Goal: Answer question/provide support: Share knowledge or assist other users

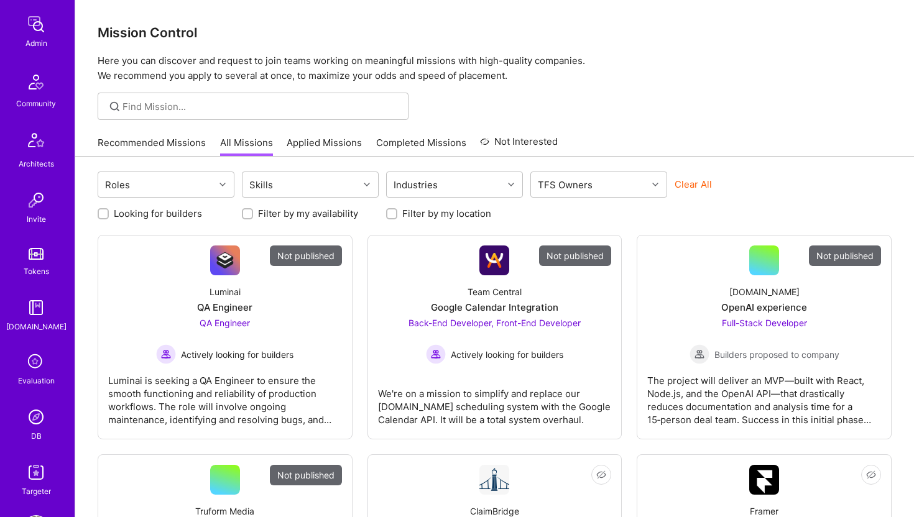
scroll to position [276, 0]
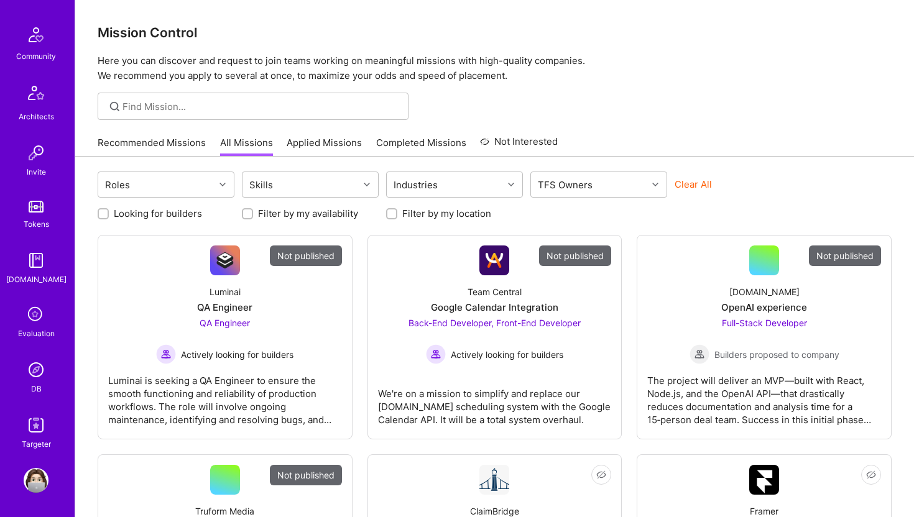
click at [34, 371] on img at bounding box center [36, 370] width 25 height 25
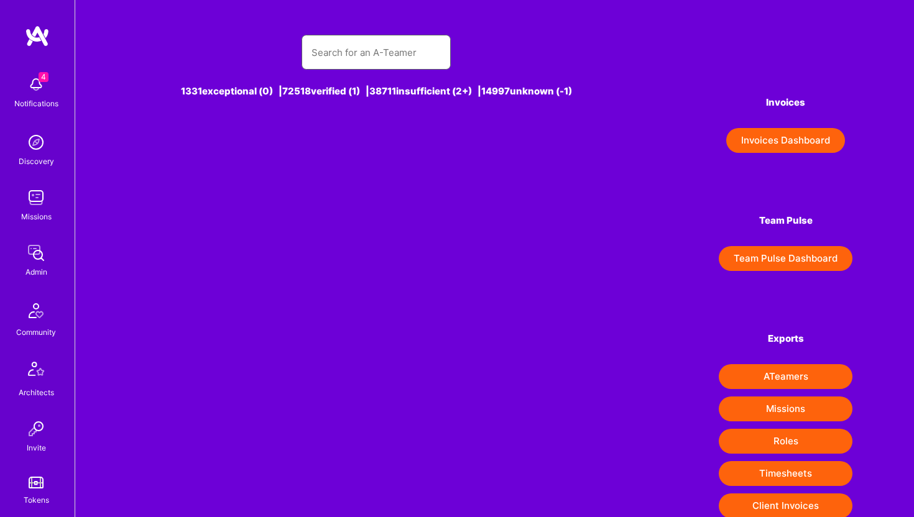
click at [354, 52] on input "text" at bounding box center [376, 53] width 129 height 32
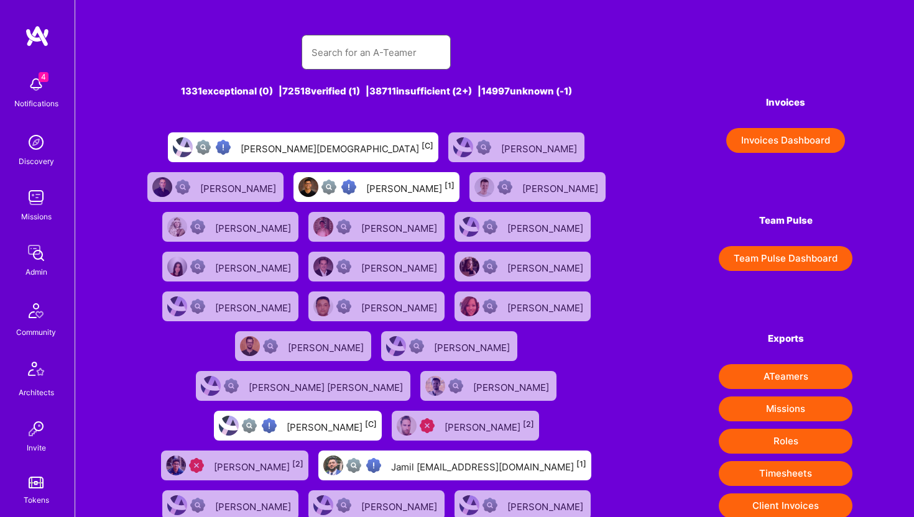
paste input "[PERSON_NAME][EMAIL_ADDRESS][DOMAIN_NAME]"
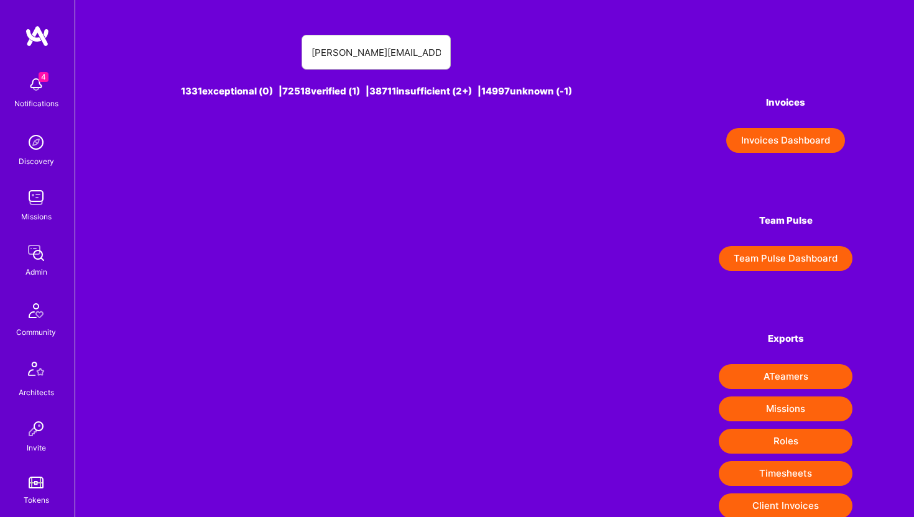
click at [516, 50] on div "[PERSON_NAME][EMAIL_ADDRESS][DOMAIN_NAME]" at bounding box center [376, 52] width 479 height 35
click at [362, 65] on input "[PERSON_NAME][EMAIL_ADDRESS][DOMAIN_NAME]" at bounding box center [376, 53] width 129 height 32
click at [359, 56] on input "[PERSON_NAME][EMAIL_ADDRESS][DOMAIN_NAME]" at bounding box center [376, 53] width 129 height 32
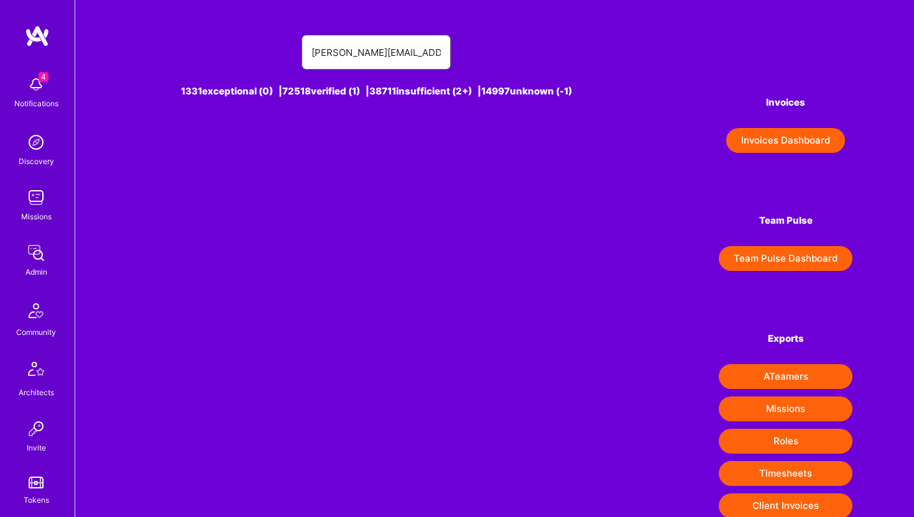
paste input "[PERSON_NAME]"
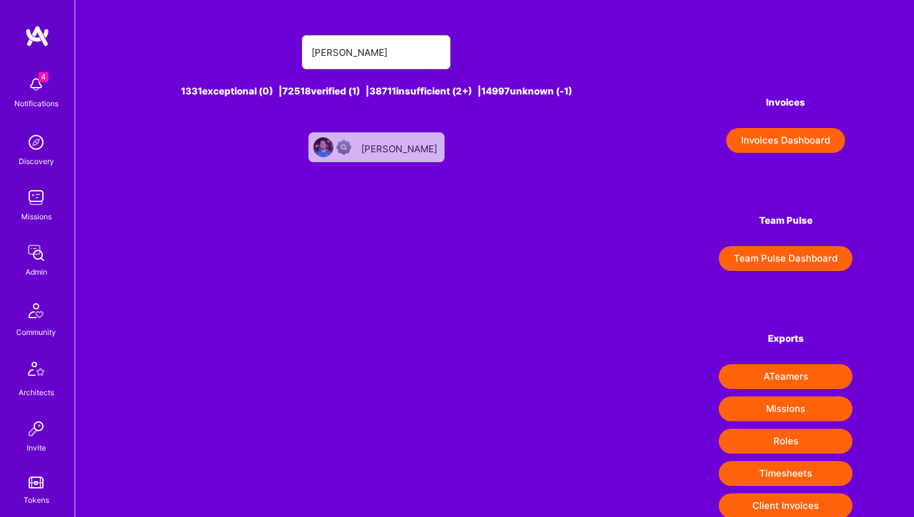
type input "[PERSON_NAME]"
click at [380, 147] on div "[PERSON_NAME]" at bounding box center [400, 147] width 78 height 16
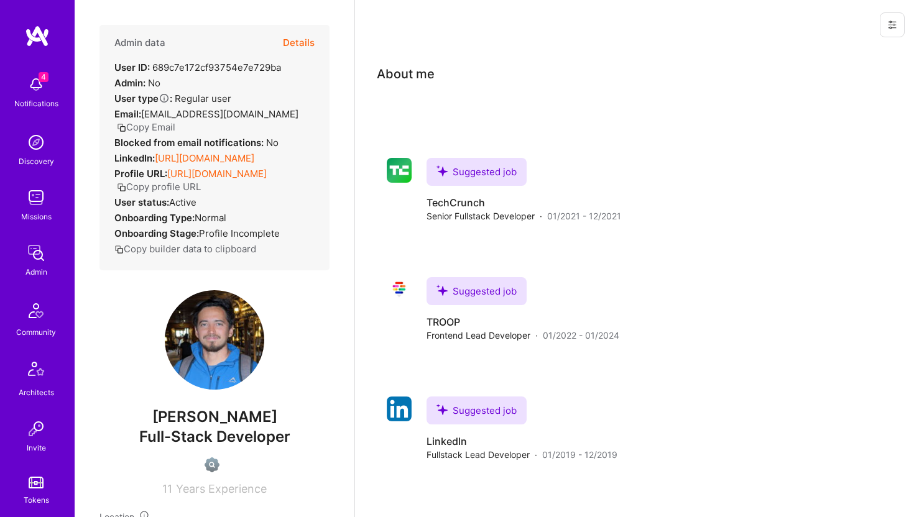
scroll to position [276, 0]
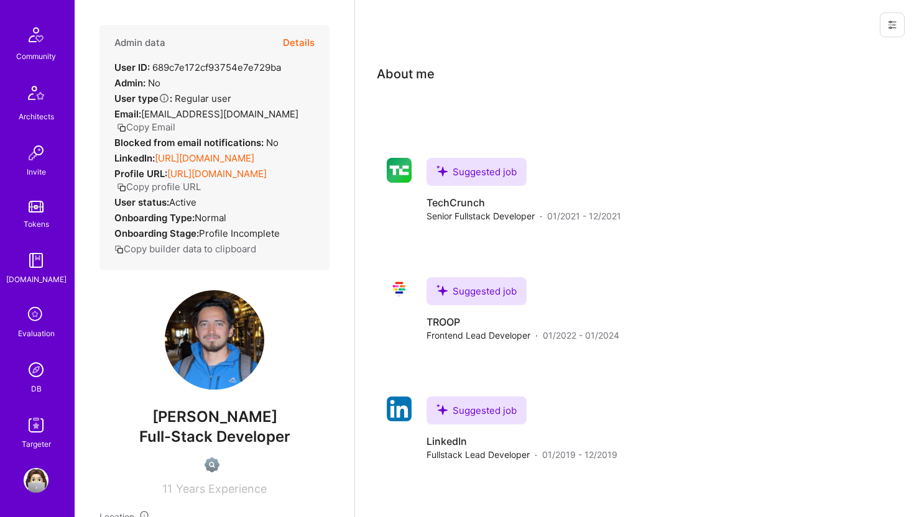
click at [35, 370] on img at bounding box center [36, 370] width 25 height 25
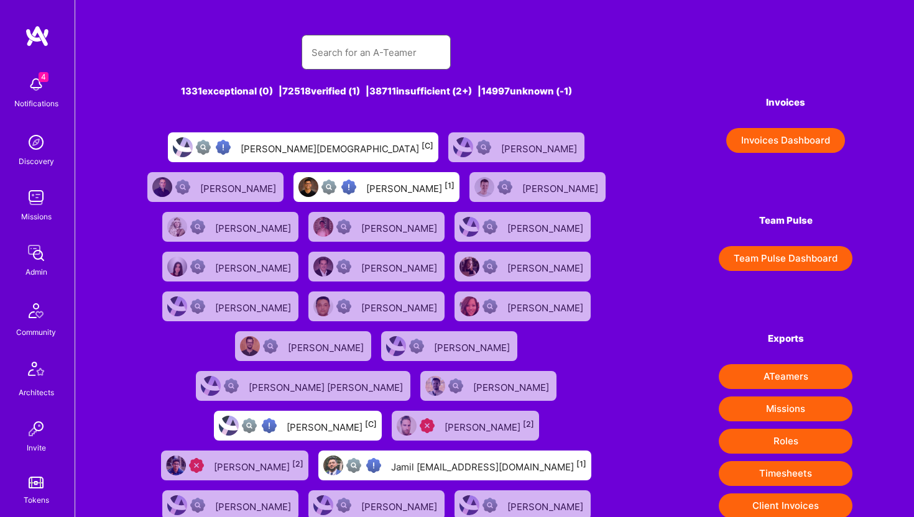
click at [369, 57] on input "text" at bounding box center [376, 53] width 129 height 32
paste input "[EMAIL_ADDRESS][DOMAIN_NAME]"
type input "[EMAIL_ADDRESS][DOMAIN_NAME]"
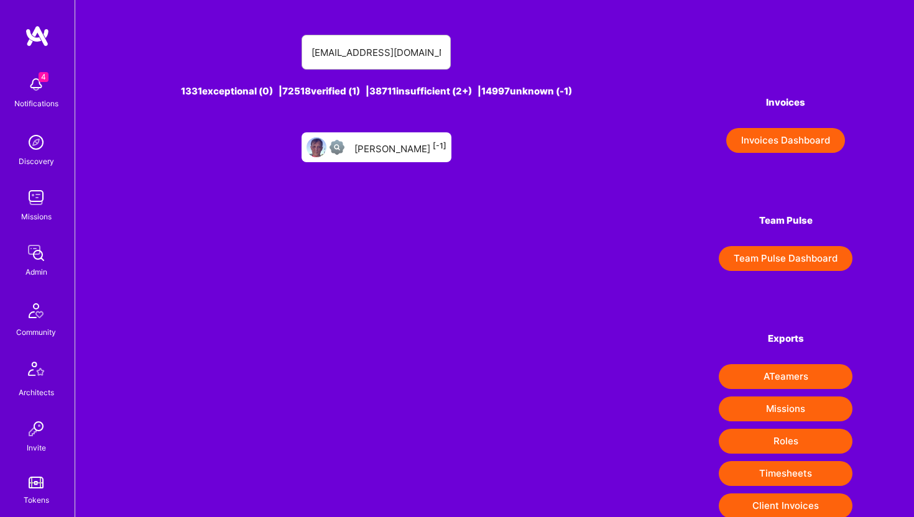
click at [394, 148] on div "[PERSON_NAME] [-1]" at bounding box center [400, 147] width 92 height 16
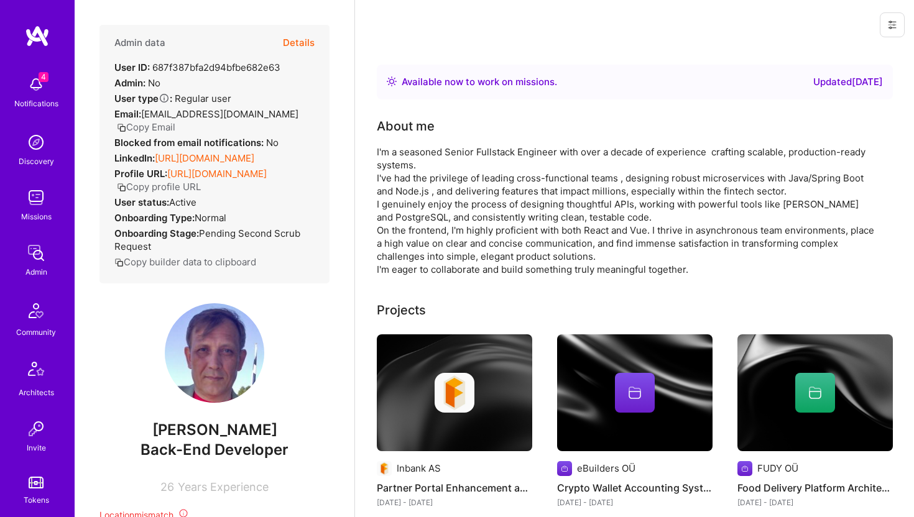
click at [302, 49] on button "Details" at bounding box center [299, 43] width 32 height 36
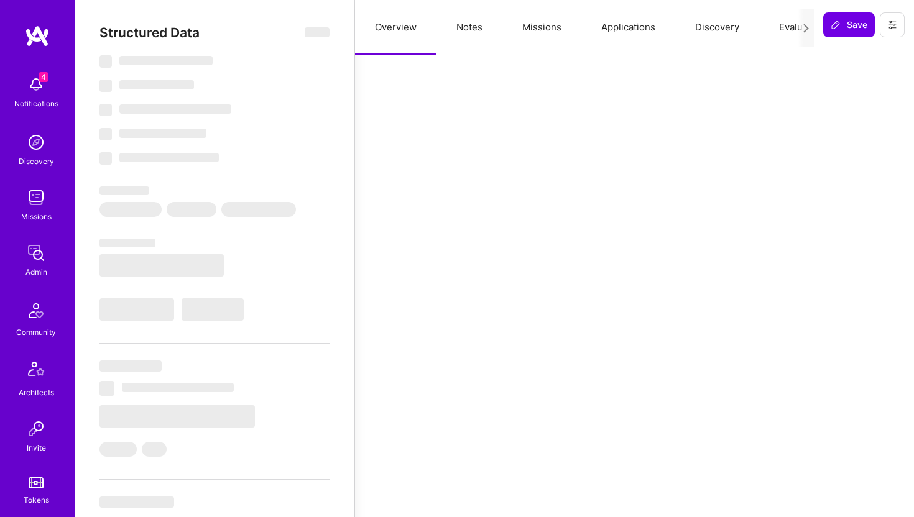
select select "Right Now"
select select "Unknown"
select select "US"
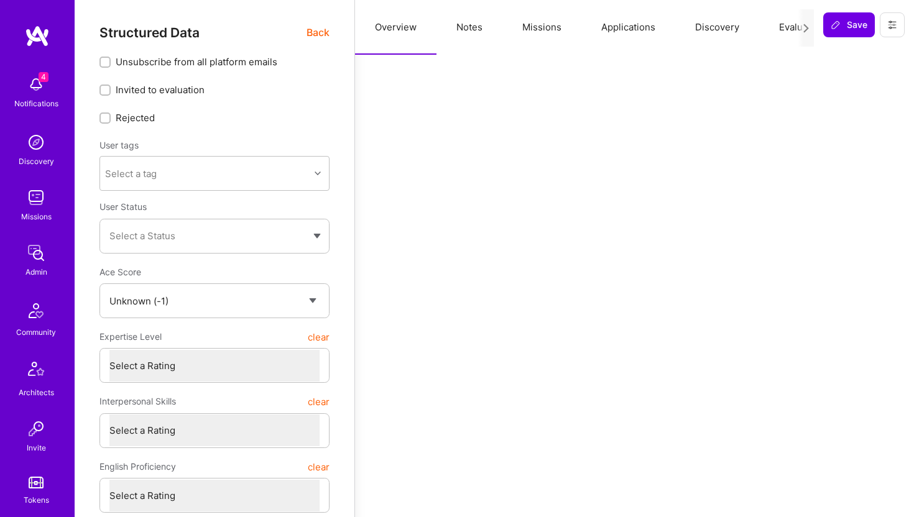
click at [476, 30] on button "Notes" at bounding box center [470, 27] width 66 height 55
type textarea "x"
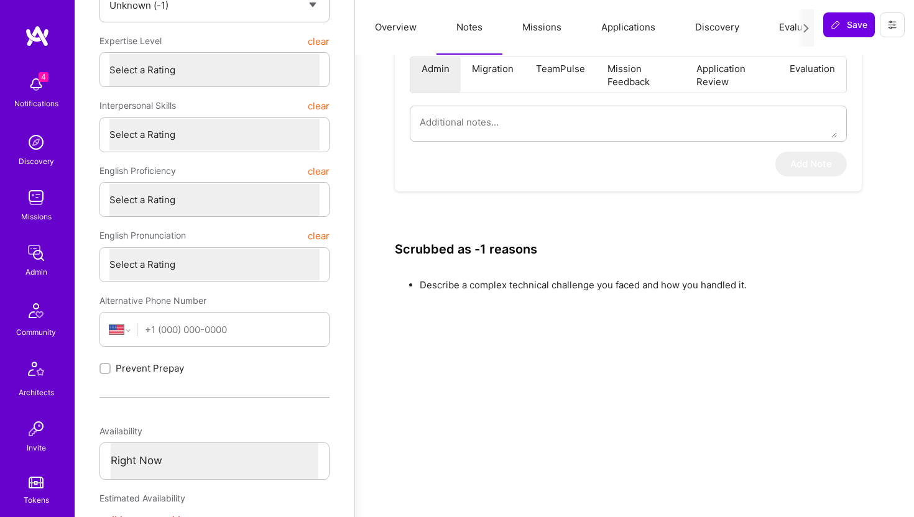
scroll to position [300, 0]
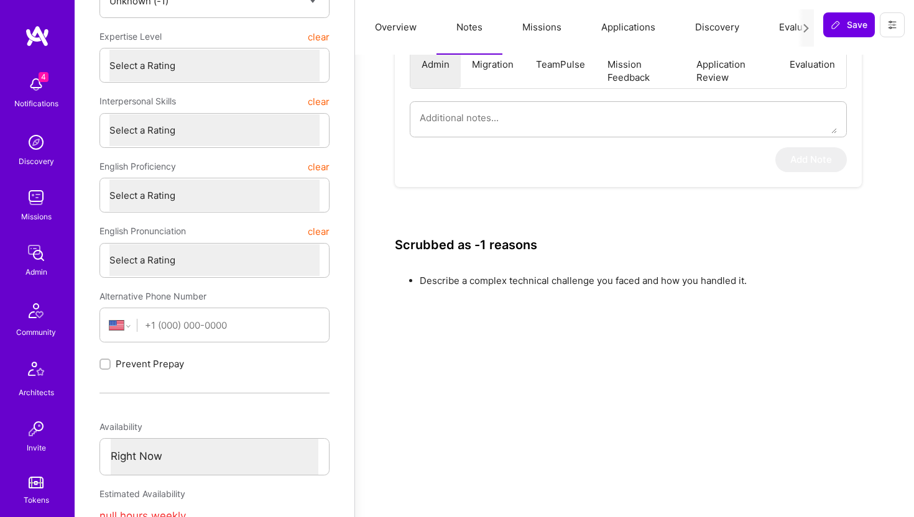
click at [889, 31] on button at bounding box center [892, 24] width 25 height 25
click at [868, 54] on button "Login as Alexander" at bounding box center [839, 53] width 131 height 32
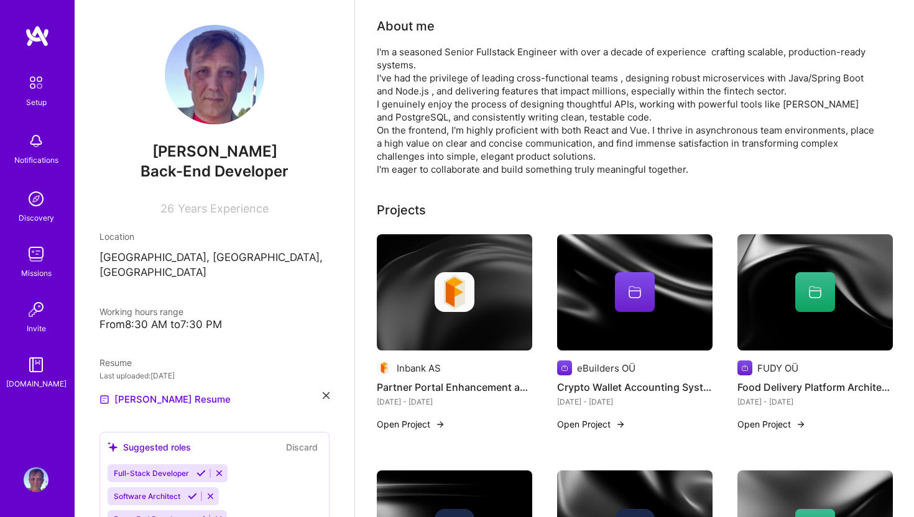
scroll to position [300, 0]
